Goal: Find specific page/section: Find specific page/section

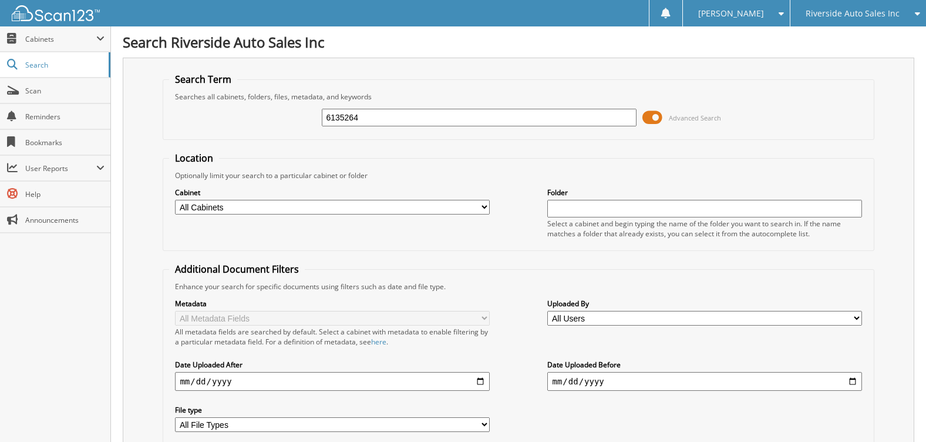
type input "6135264"
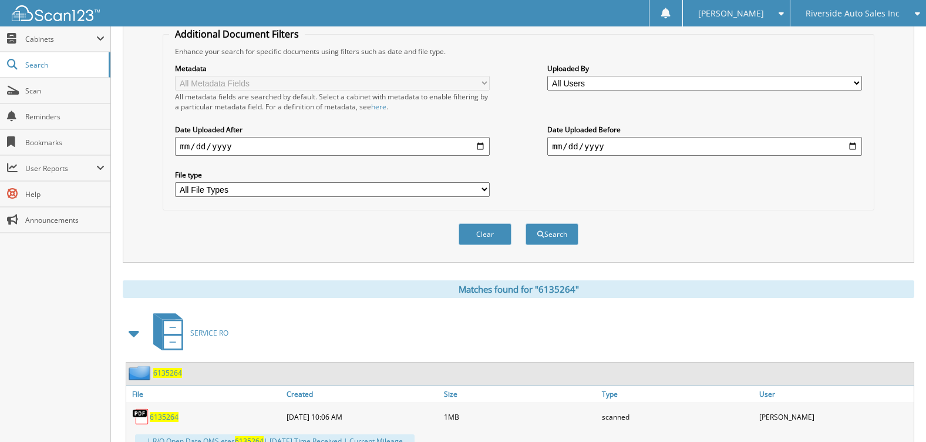
scroll to position [424, 0]
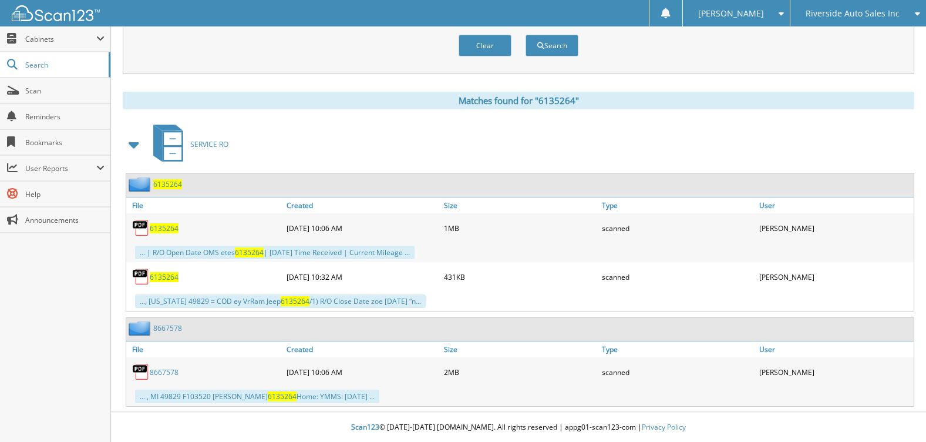
click at [165, 229] on span "6135264" at bounding box center [164, 228] width 29 height 10
click at [159, 370] on link "8667578" at bounding box center [164, 372] width 29 height 10
click at [170, 372] on link "8667578" at bounding box center [164, 372] width 29 height 10
